Goal: Task Accomplishment & Management: Complete application form

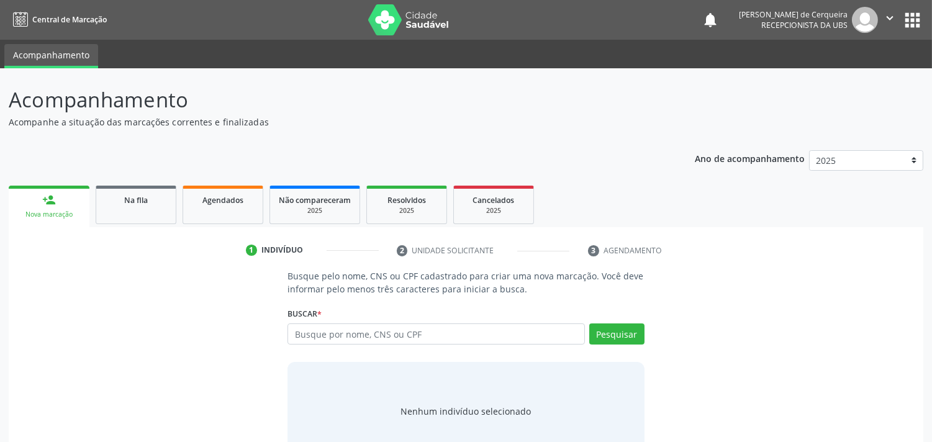
click at [370, 334] on input "text" at bounding box center [435, 333] width 297 height 21
type input "aloisio nascimento de oliveira"
click at [624, 338] on button "Pesquisar" at bounding box center [616, 333] width 55 height 21
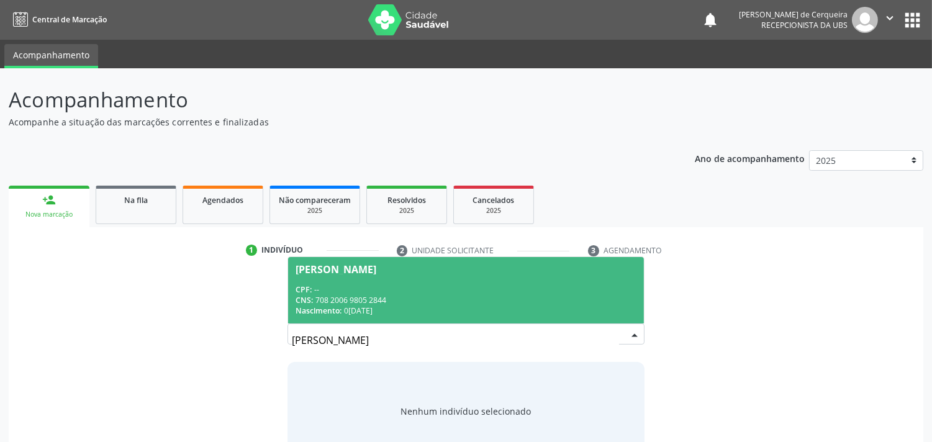
click at [354, 269] on div "Aloisio Nascimento de Oliveira" at bounding box center [335, 269] width 81 height 10
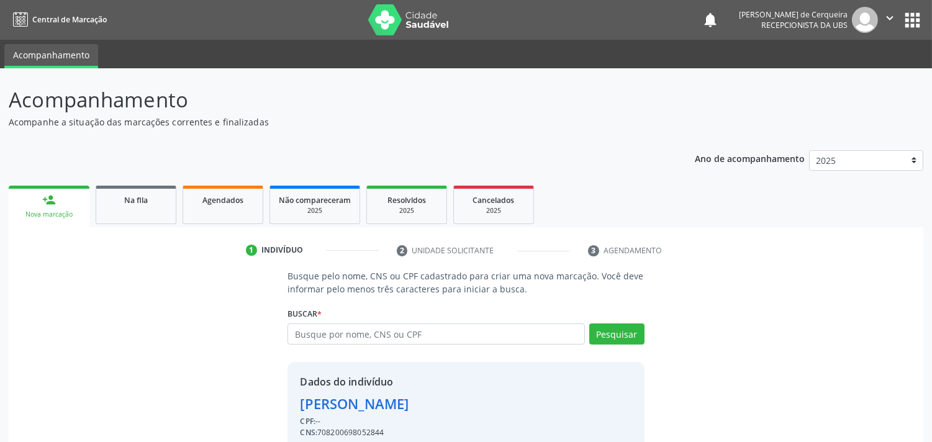
scroll to position [55, 0]
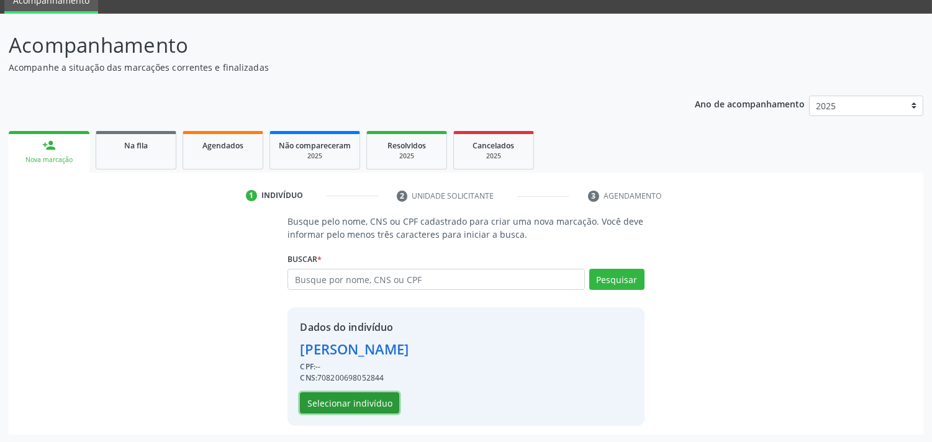
click at [350, 405] on button "Selecionar indivíduo" at bounding box center [349, 402] width 99 height 21
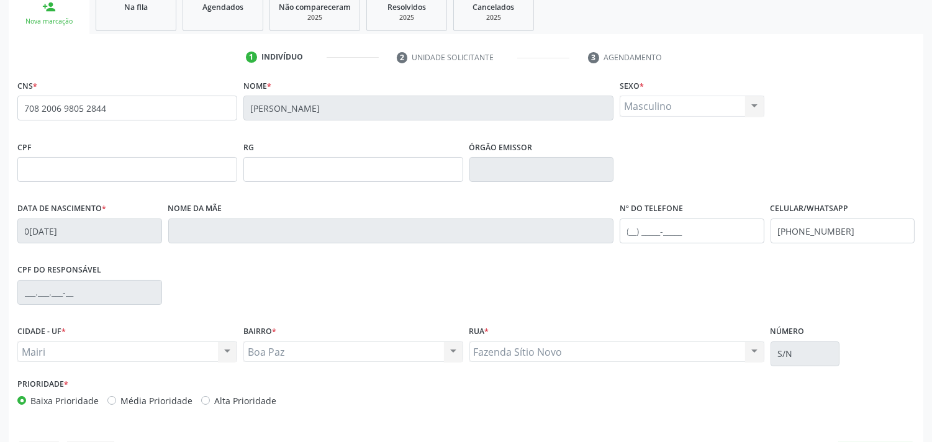
scroll to position [230, 0]
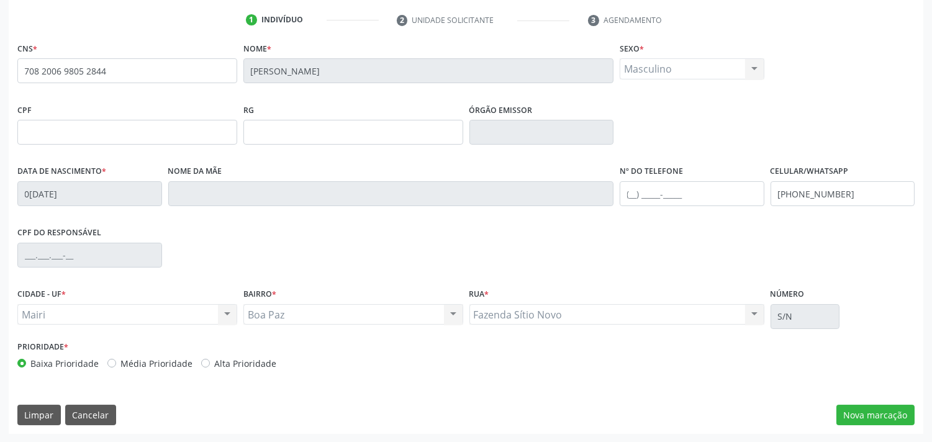
click at [214, 362] on label "Alta Prioridade" at bounding box center [245, 363] width 62 height 13
click at [202, 362] on input "Alta Prioridade" at bounding box center [205, 362] width 9 height 11
radio input "true"
click at [871, 416] on button "Nova marcação" at bounding box center [875, 415] width 78 height 21
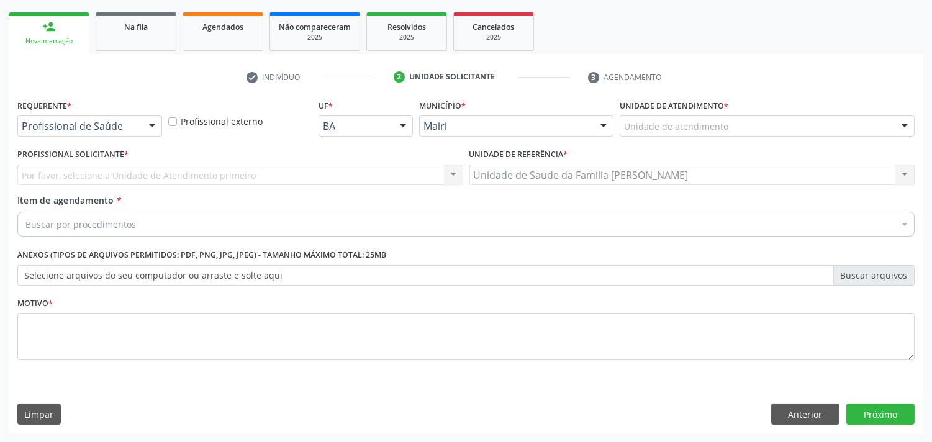
scroll to position [173, 0]
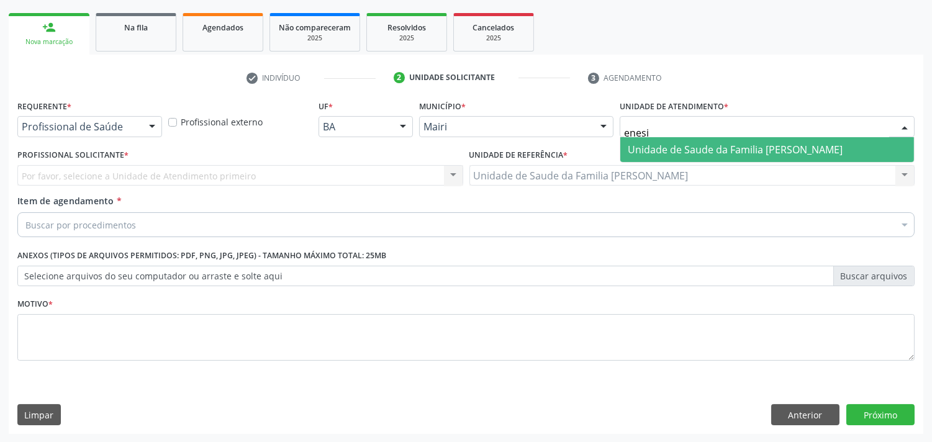
type input "enesia"
click at [688, 148] on span "Unidade de Saude da Familia [PERSON_NAME]" at bounding box center [735, 150] width 215 height 14
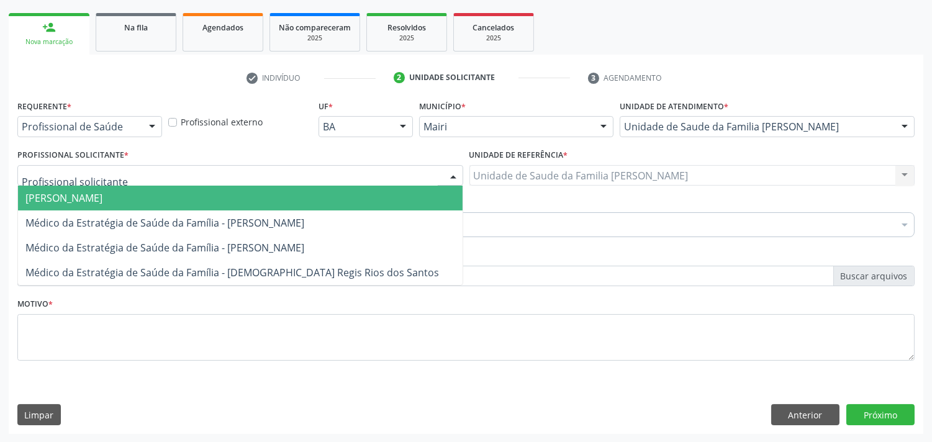
click at [106, 205] on span "Médico Clínico - Arthur Pinto Silva" at bounding box center [240, 198] width 444 height 25
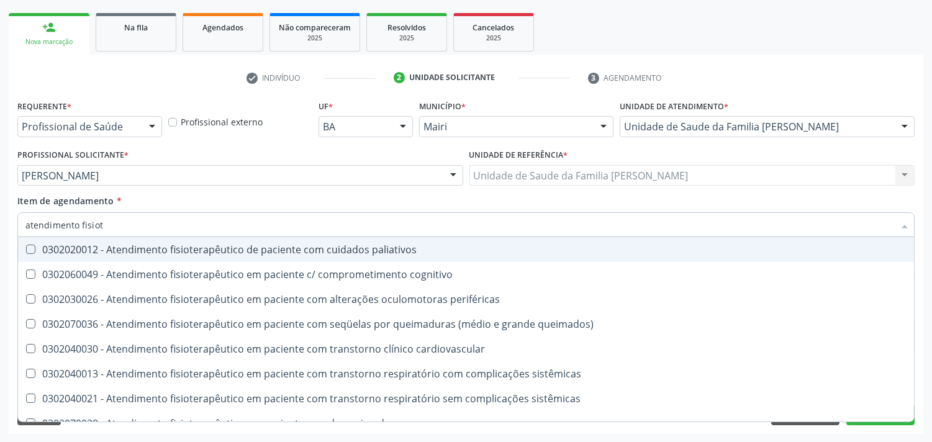
type input "atendimento fisiote"
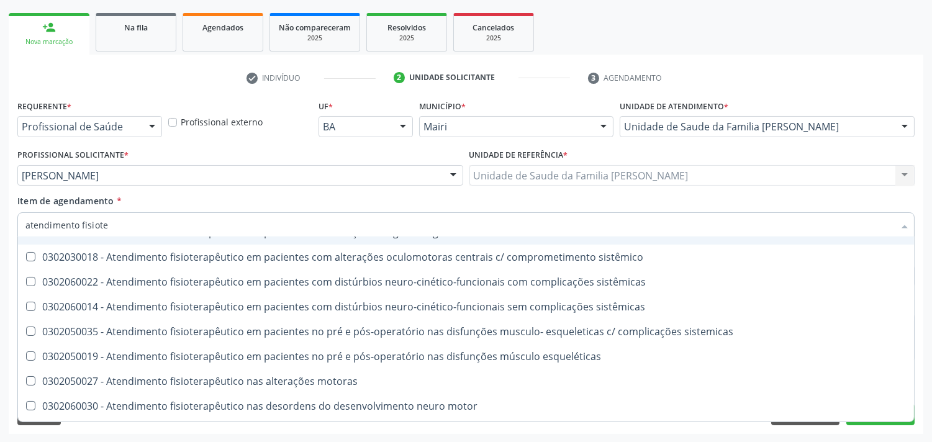
scroll to position [412, 0]
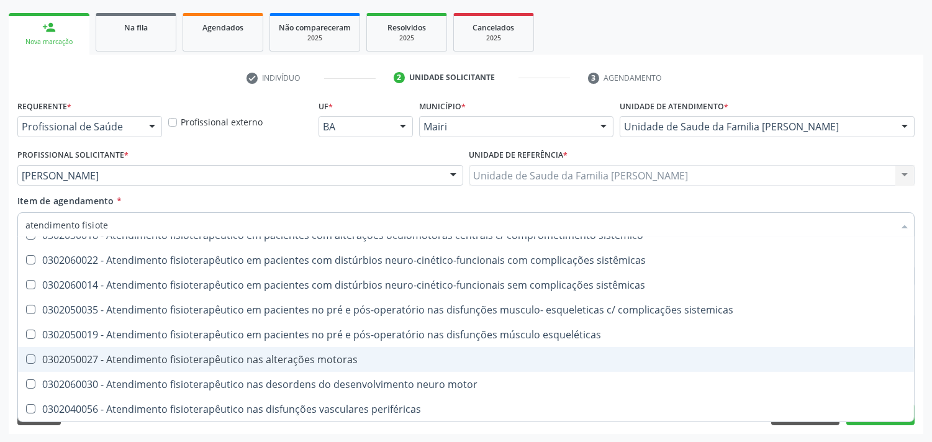
click at [178, 362] on div "0302050027 - Atendimento fisioterapêutico nas alterações motoras" at bounding box center [465, 359] width 881 height 10
checkbox motoras "true"
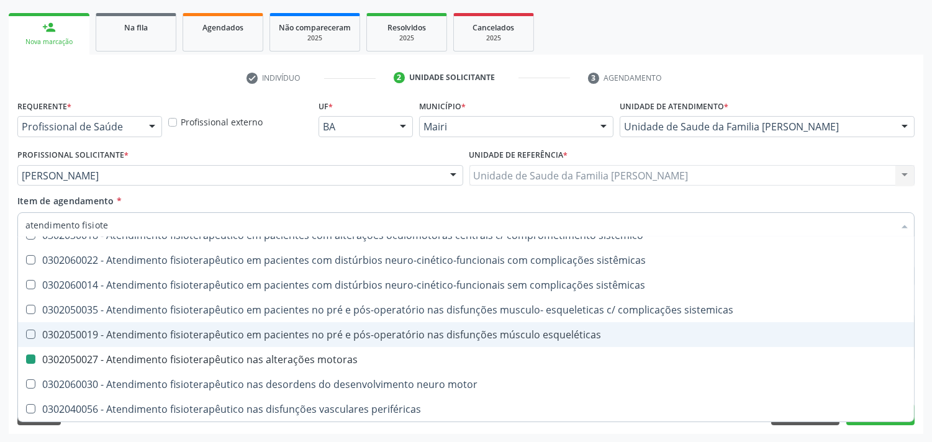
click at [2, 314] on div "Acompanhamento Acompanhe a situação das marcações correntes e finalizadas Relat…" at bounding box center [466, 169] width 932 height 547
checkbox cognitivo "true"
checkbox motoras "false"
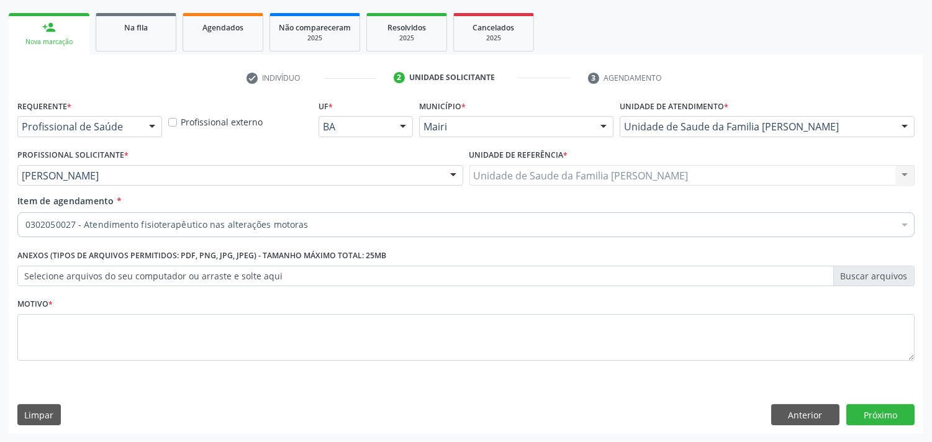
scroll to position [0, 0]
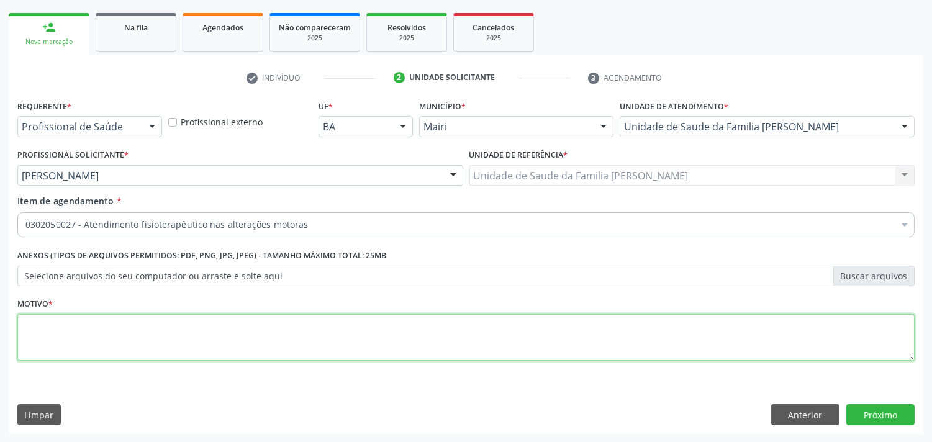
click at [168, 353] on textarea at bounding box center [465, 337] width 897 height 47
type textarea "d"
type textarea "DOR LOMBAR"
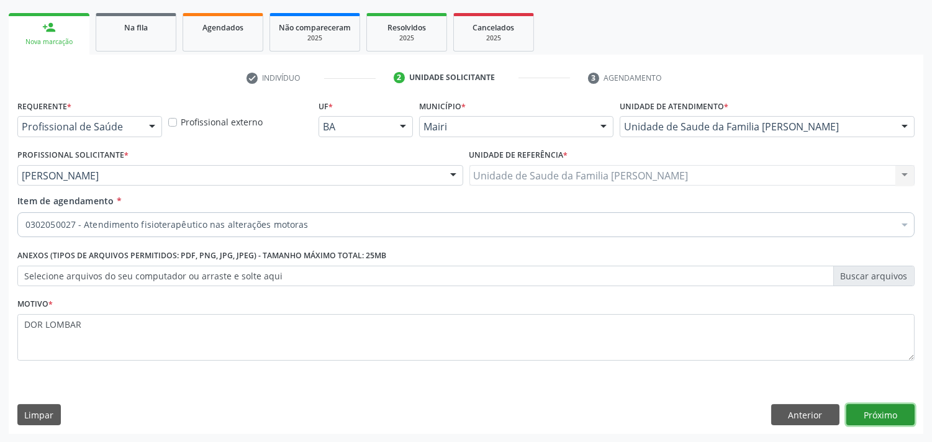
click at [896, 418] on button "Próximo" at bounding box center [880, 414] width 68 height 21
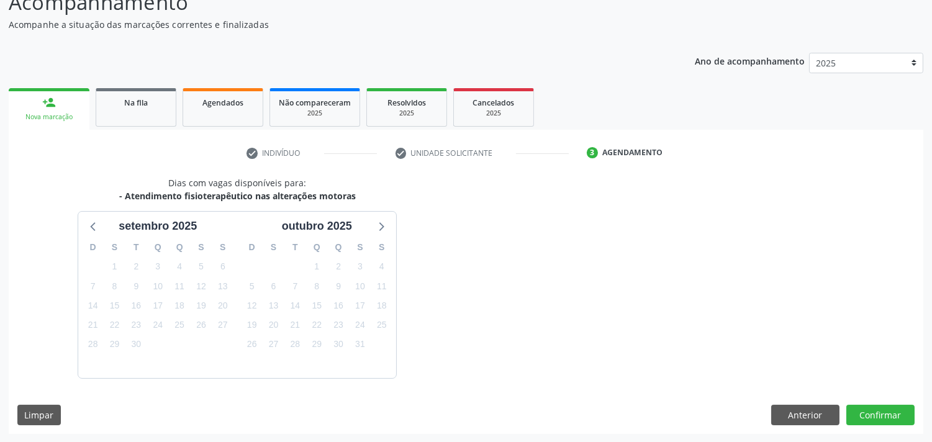
scroll to position [134, 0]
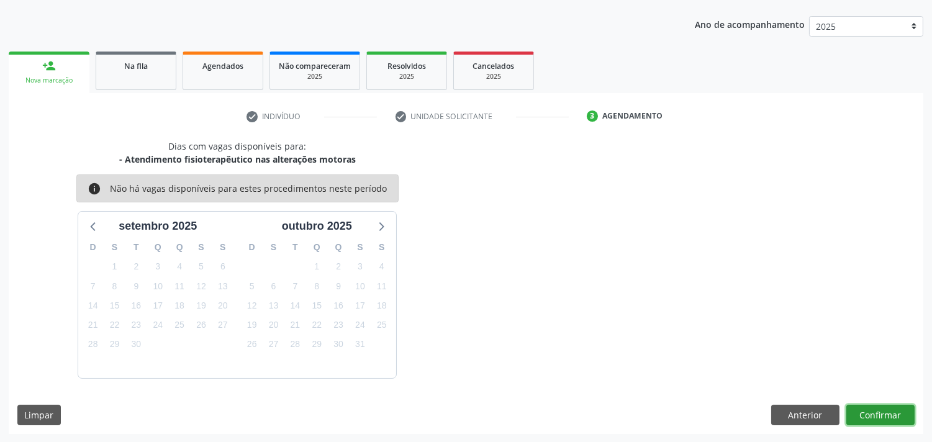
click at [895, 415] on button "Confirmar" at bounding box center [880, 415] width 68 height 21
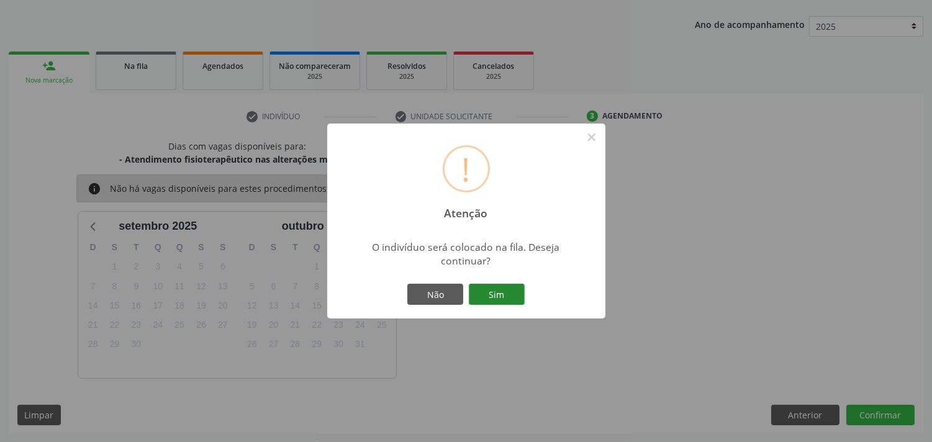
click at [480, 288] on button "Sim" at bounding box center [497, 294] width 56 height 21
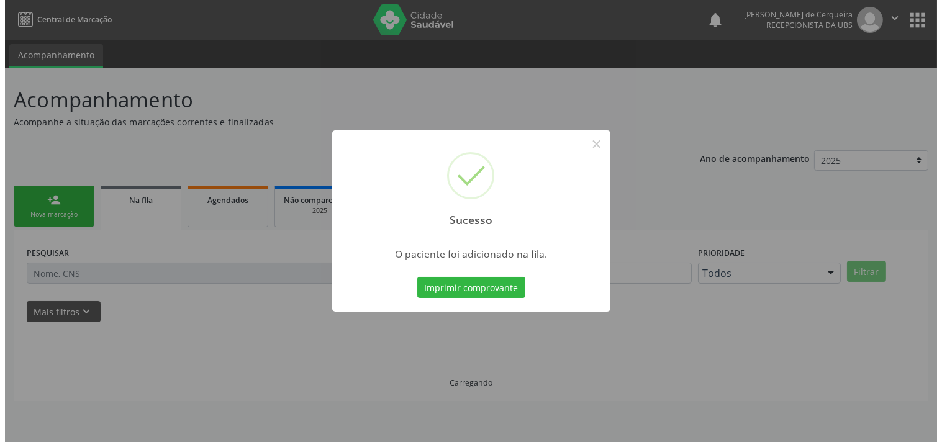
scroll to position [0, 0]
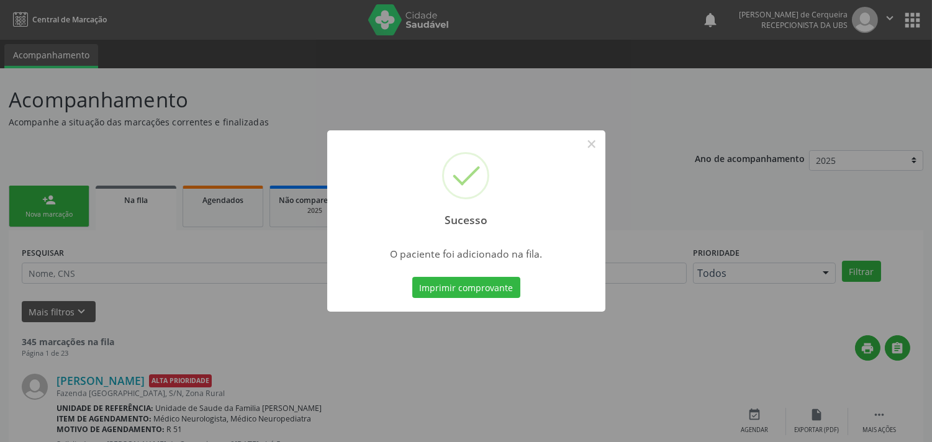
click at [33, 215] on div "Sucesso × O paciente foi adicionado na fila. Imprimir comprovante Cancel" at bounding box center [466, 221] width 932 height 442
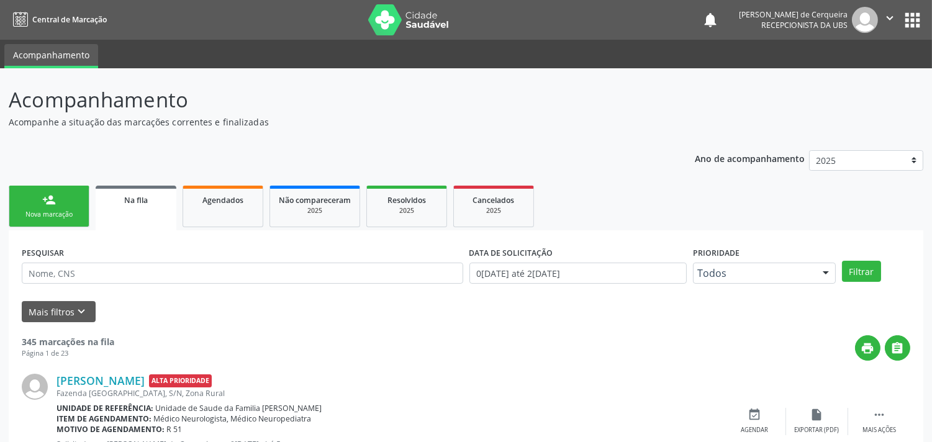
click at [33, 216] on div "Nova marcação" at bounding box center [49, 214] width 62 height 9
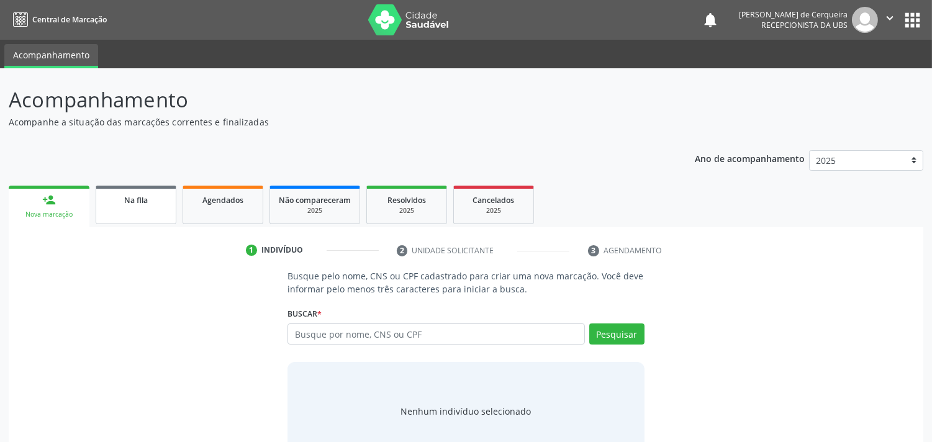
click at [141, 205] on link "Na fila" at bounding box center [136, 205] width 81 height 38
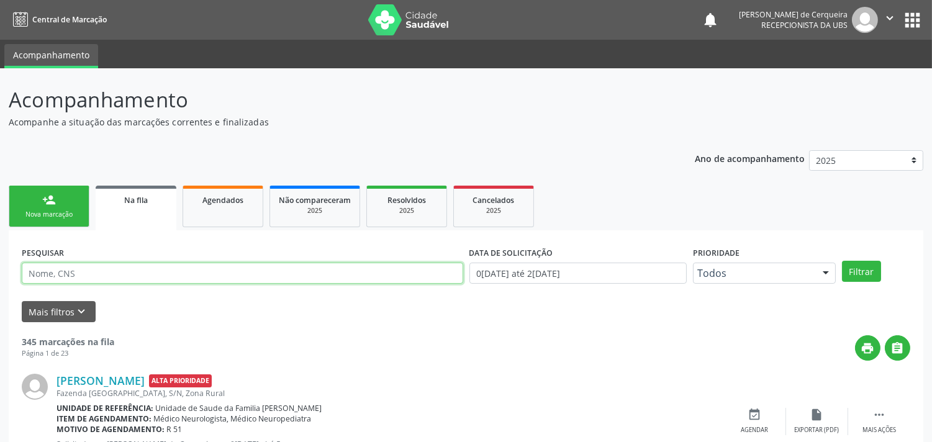
click at [161, 279] on input "text" at bounding box center [242, 273] width 441 height 21
type input "ALOISIO NASCMENTO DE OLIVEIRA"
click at [842, 261] on button "Filtrar" at bounding box center [861, 271] width 39 height 21
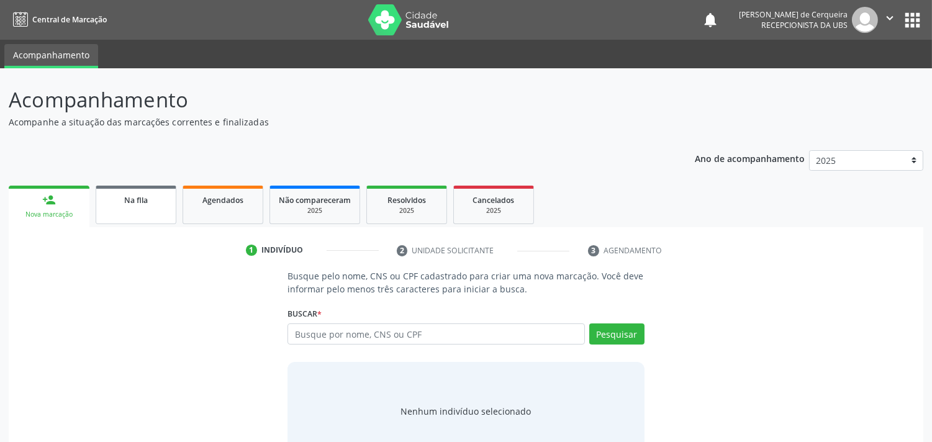
click at [144, 209] on link "Na fila" at bounding box center [136, 205] width 81 height 38
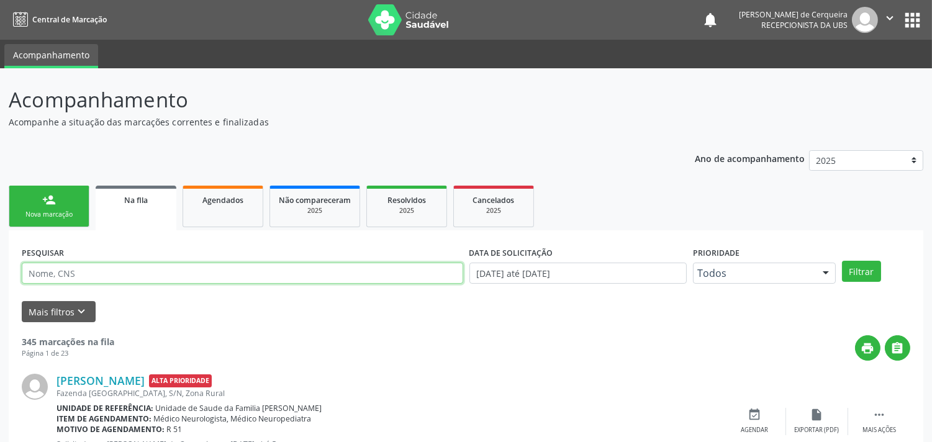
click at [147, 266] on input "text" at bounding box center [242, 273] width 441 height 21
type input "[PERSON_NAME]"
click at [842, 261] on button "Filtrar" at bounding box center [861, 271] width 39 height 21
